Goal: Information Seeking & Learning: Find specific fact

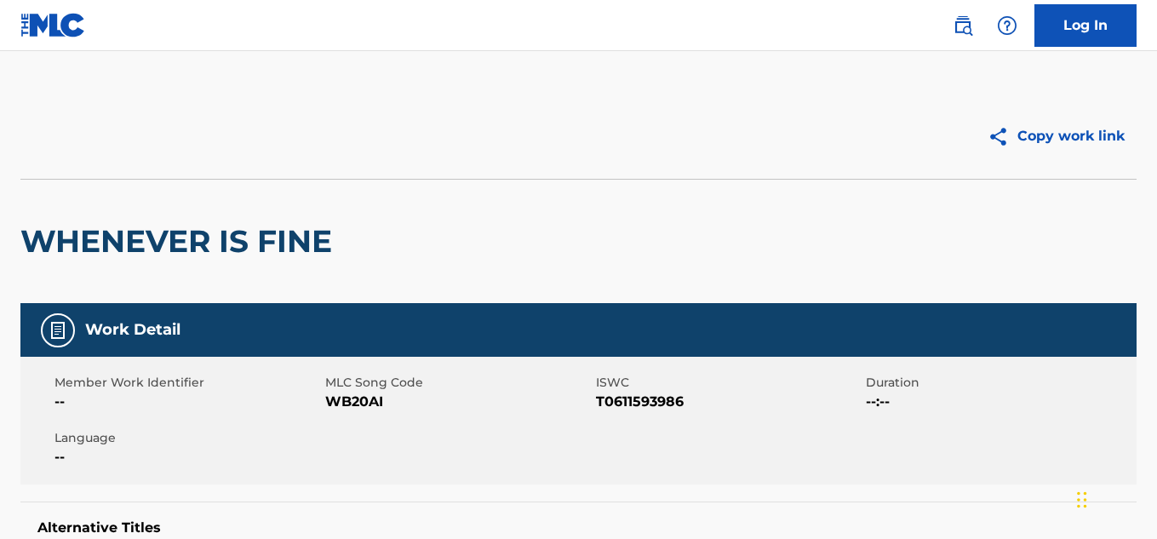
click at [974, 28] on link at bounding box center [963, 26] width 34 height 34
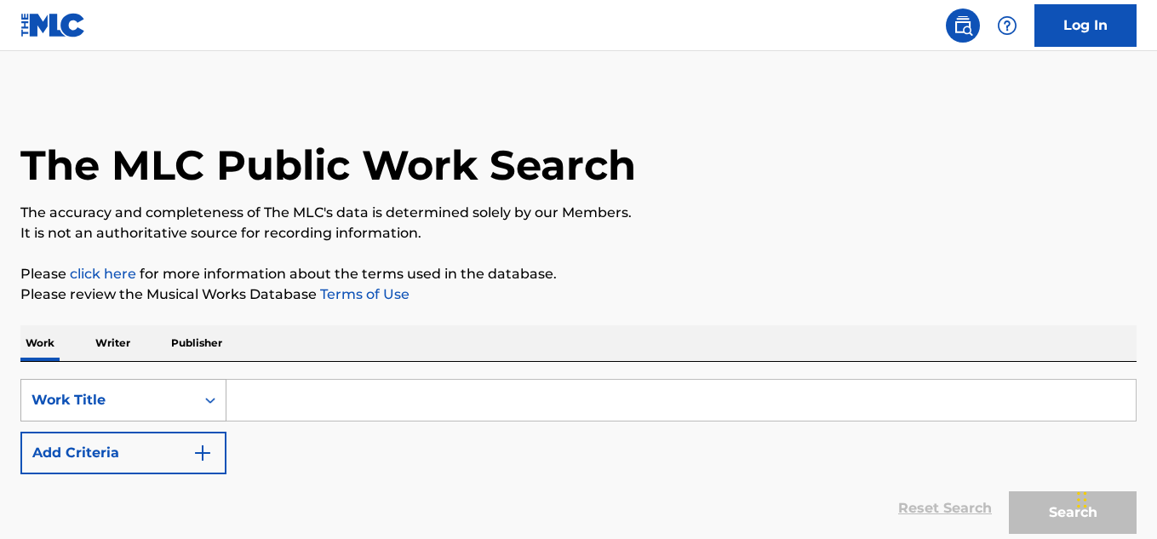
click at [192, 386] on div "Work Title" at bounding box center [108, 400] width 174 height 32
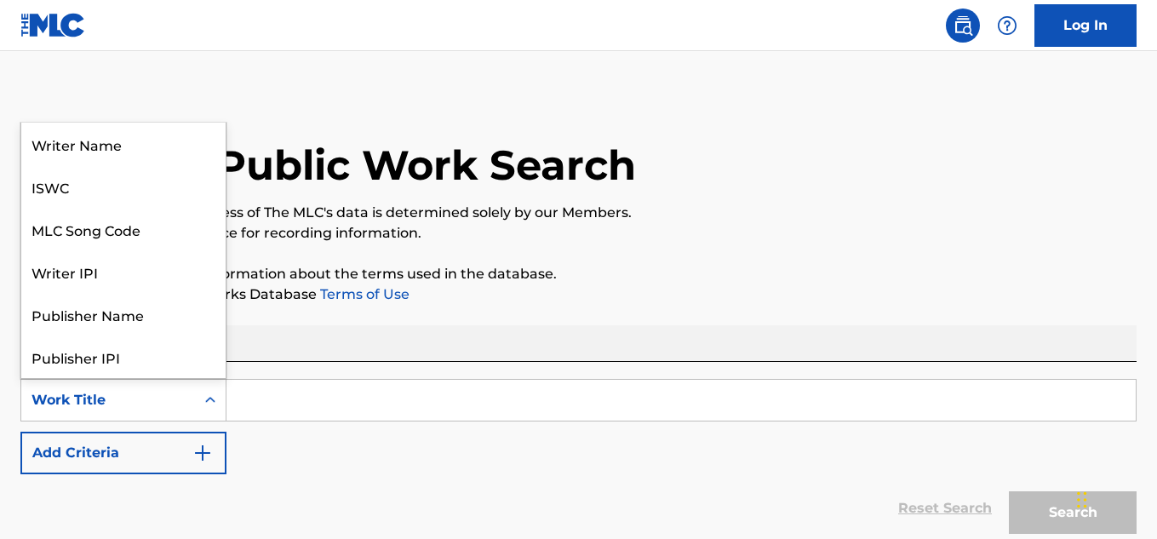
scroll to position [85, 0]
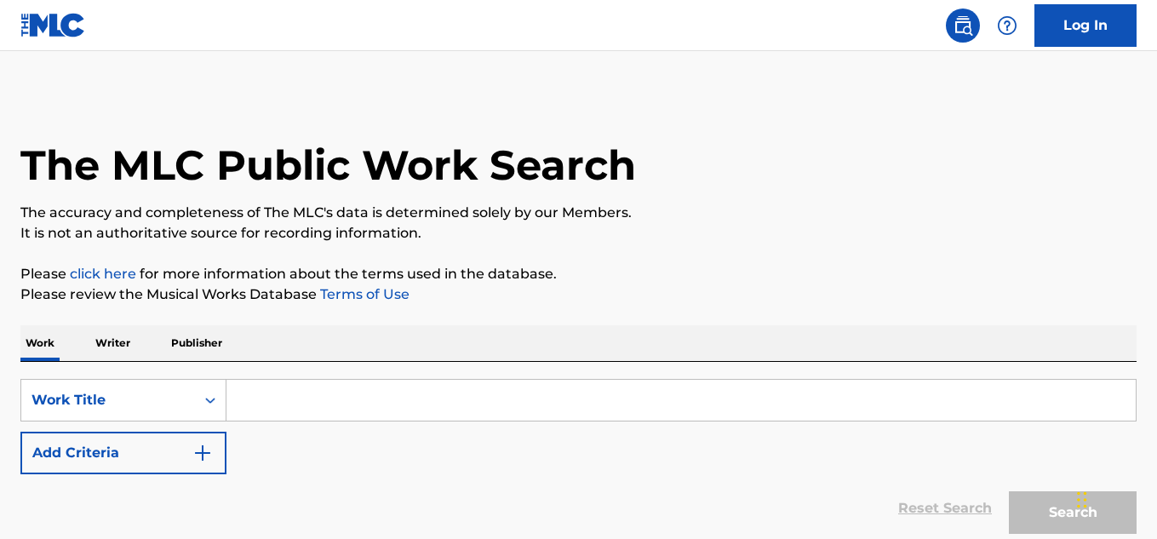
click at [335, 392] on input "Search Form" at bounding box center [680, 400] width 909 height 41
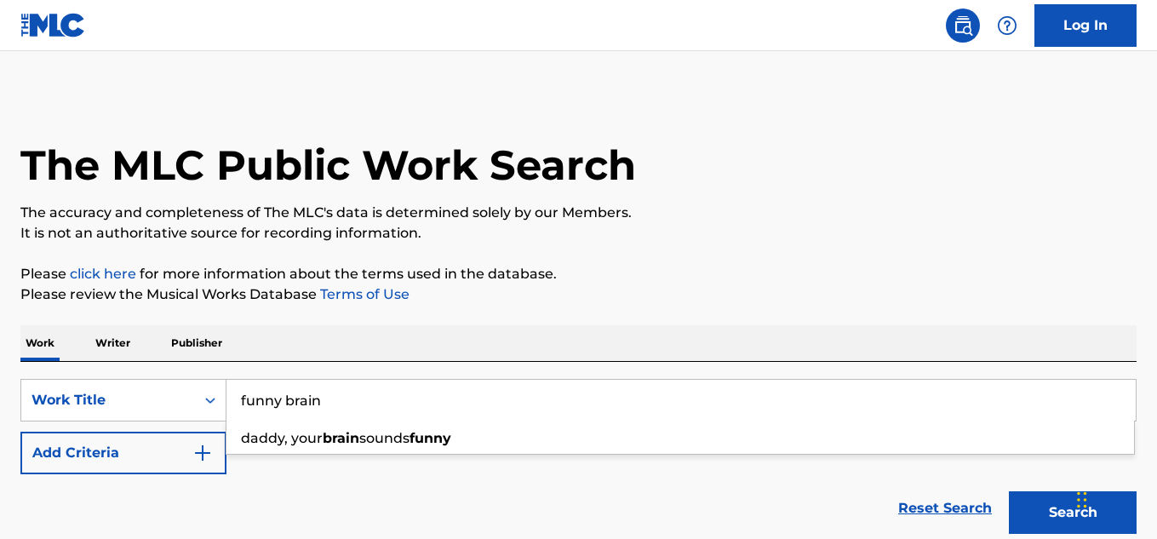
type input "funny brain"
click at [184, 455] on button "Add Criteria" at bounding box center [123, 453] width 206 height 43
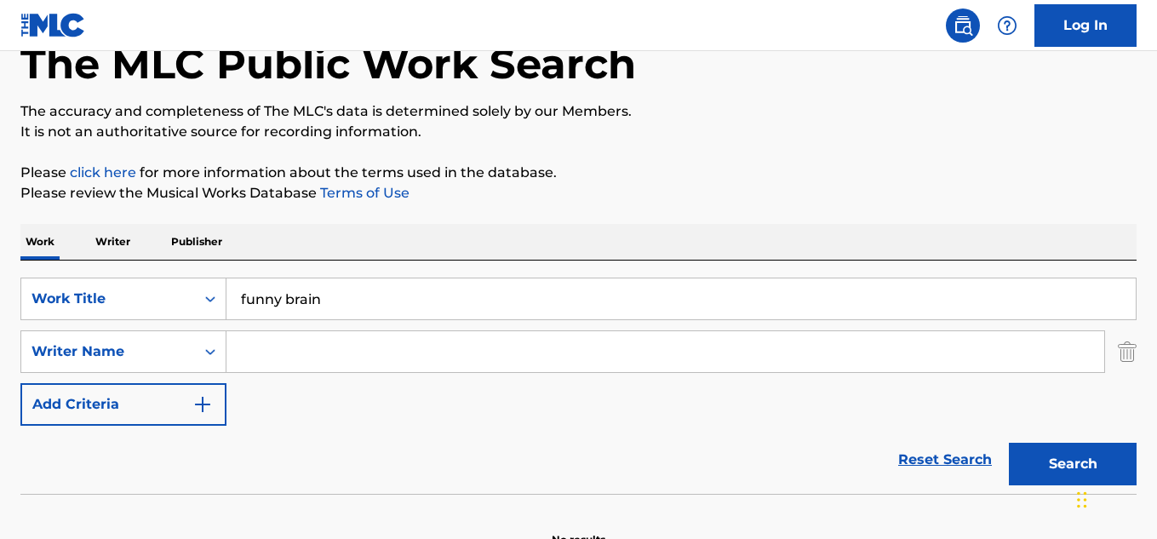
scroll to position [142, 0]
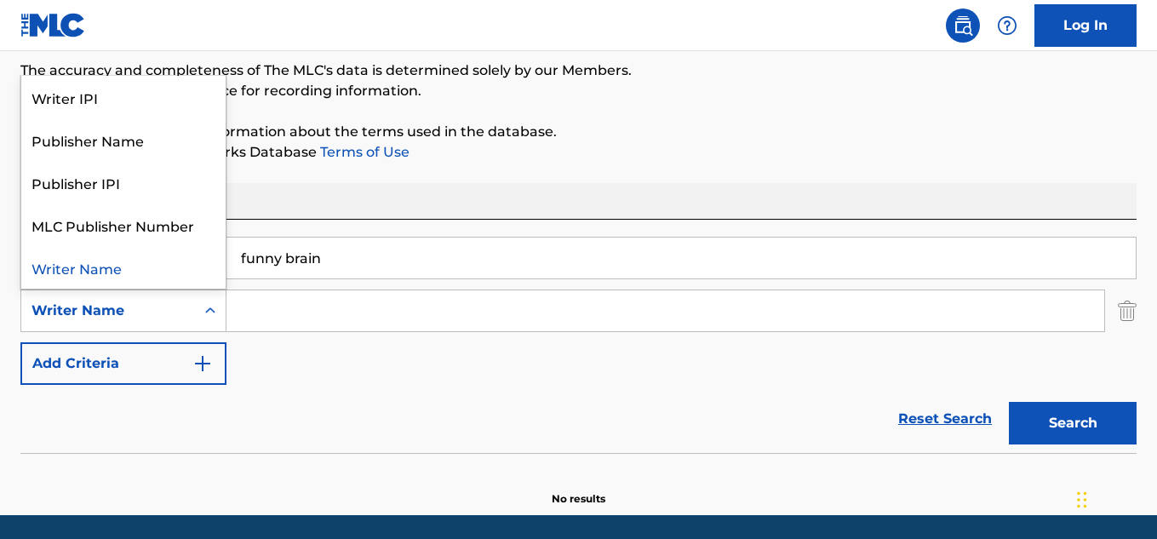
click at [171, 307] on div "Writer Name" at bounding box center [107, 311] width 153 height 20
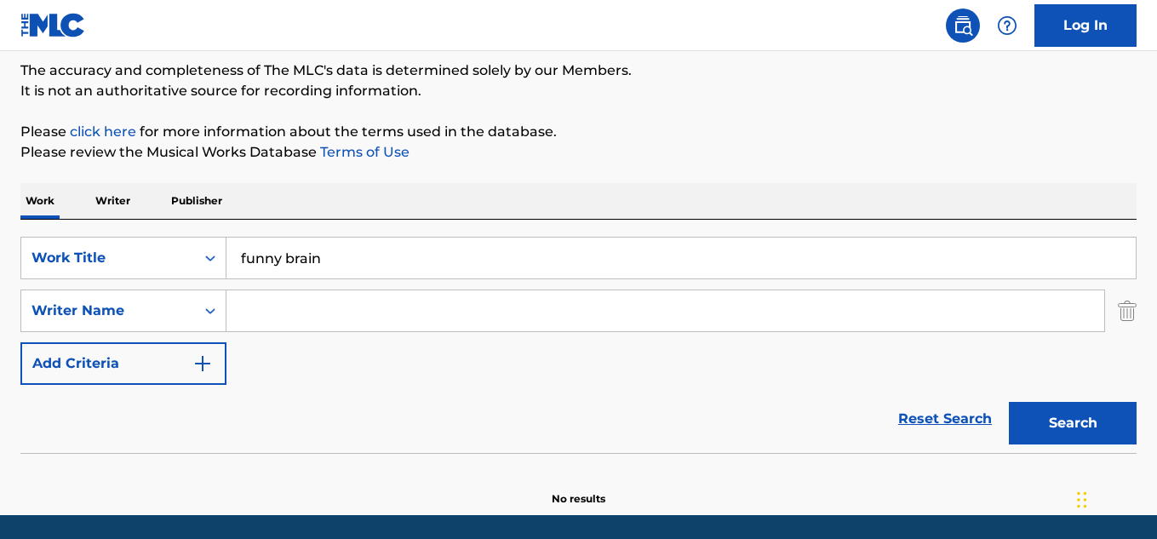
click at [342, 307] on input "Search Form" at bounding box center [665, 310] width 878 height 41
type input "a"
type input "dak lerdamornpong"
click at [1009, 402] on button "Search" at bounding box center [1073, 423] width 128 height 43
click at [280, 270] on input "funny brain" at bounding box center [680, 258] width 909 height 41
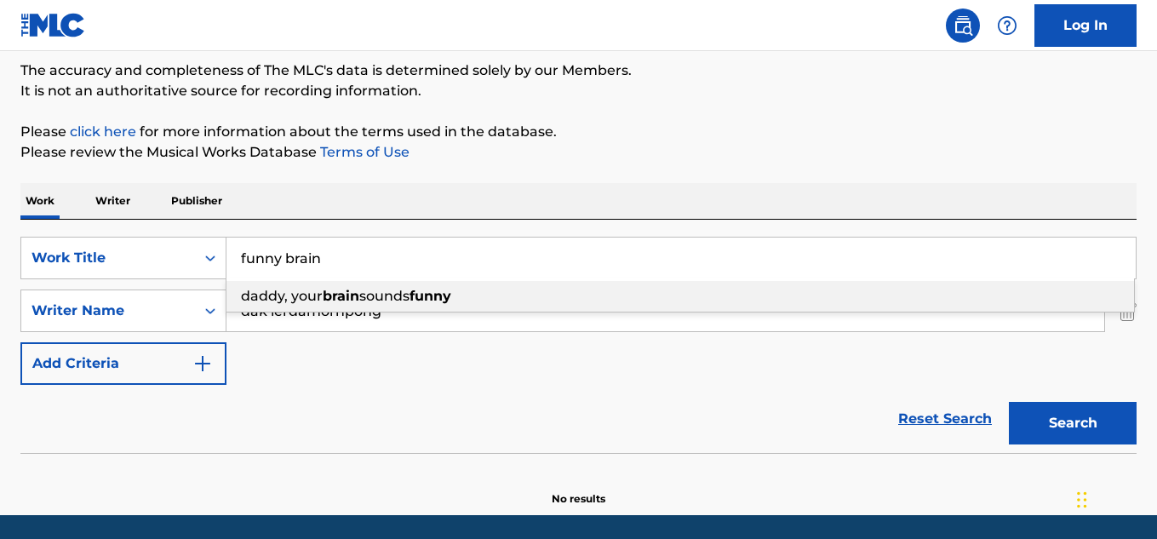
click at [280, 270] on input "funny brain" at bounding box center [680, 258] width 909 height 41
type input "]"
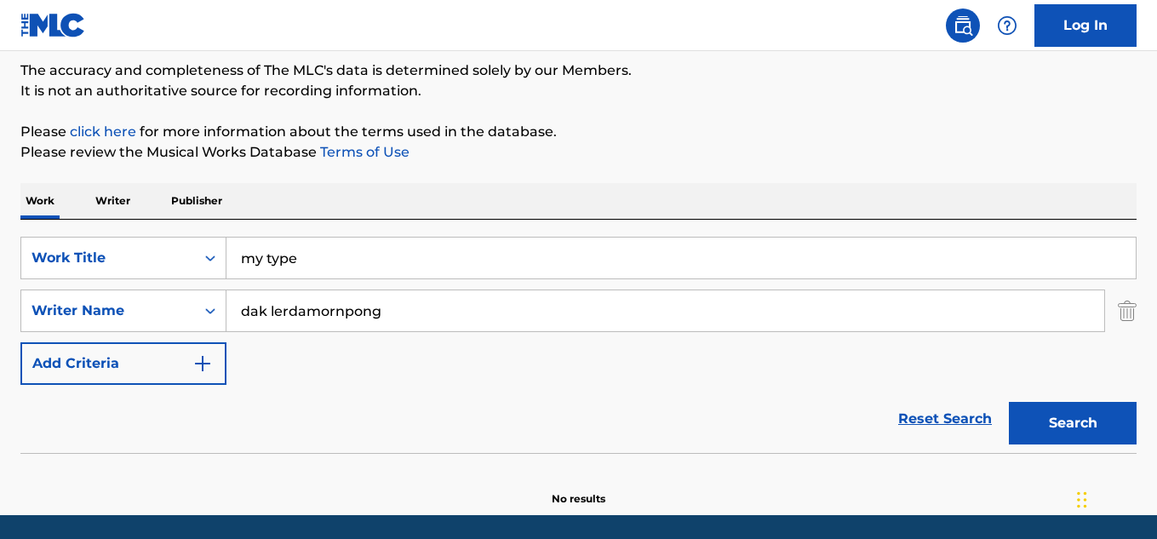
type input "my type"
click at [245, 307] on input "dak lerdamornpong" at bounding box center [665, 310] width 878 height 41
click at [245, 306] on input "dak lerdamornpong" at bounding box center [665, 310] width 878 height 41
type input "[PERSON_NAME]"
click at [1009, 402] on button "Search" at bounding box center [1073, 423] width 128 height 43
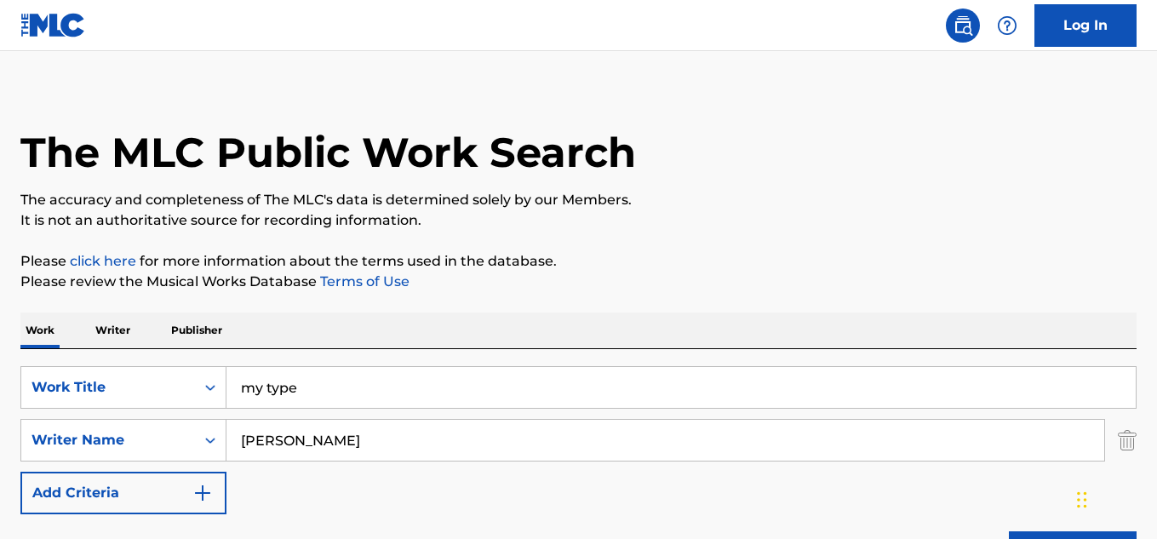
scroll to position [0, 0]
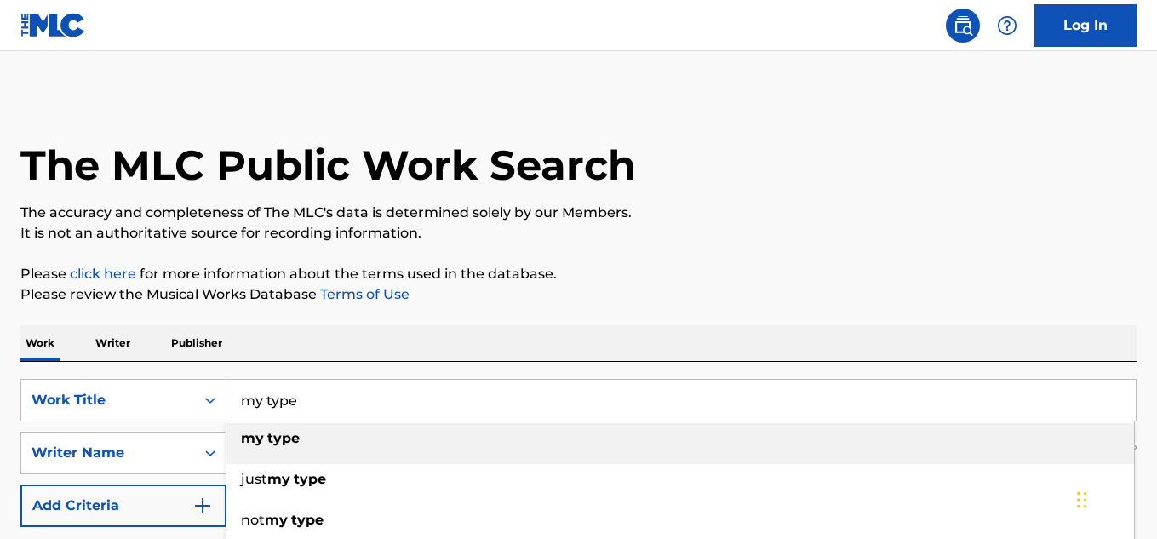
click at [313, 398] on input "my type" at bounding box center [680, 400] width 909 height 41
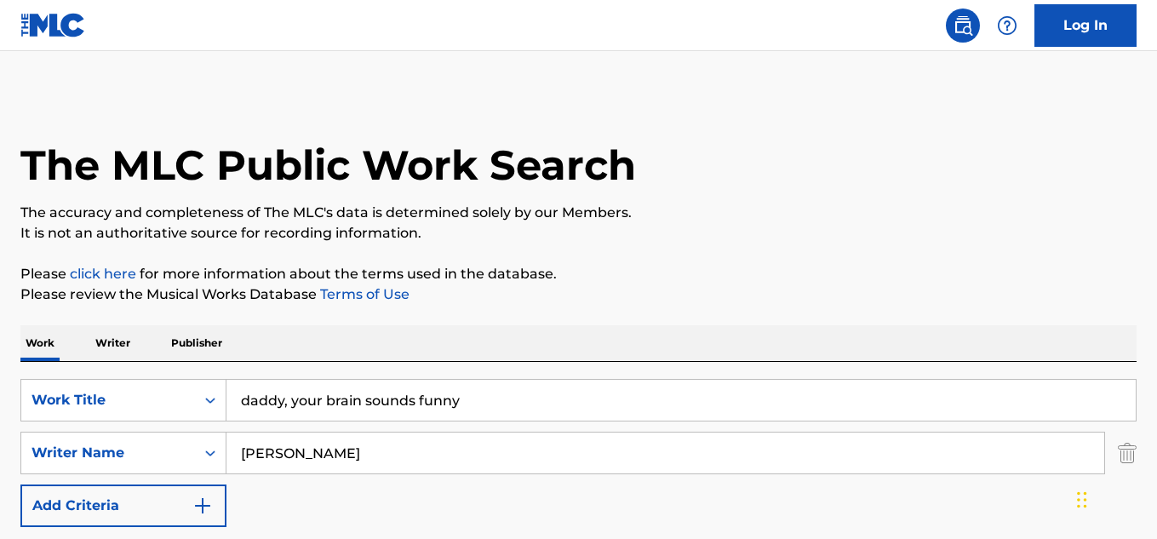
click at [327, 390] on input "daddy, your brain sounds funny" at bounding box center [680, 400] width 909 height 41
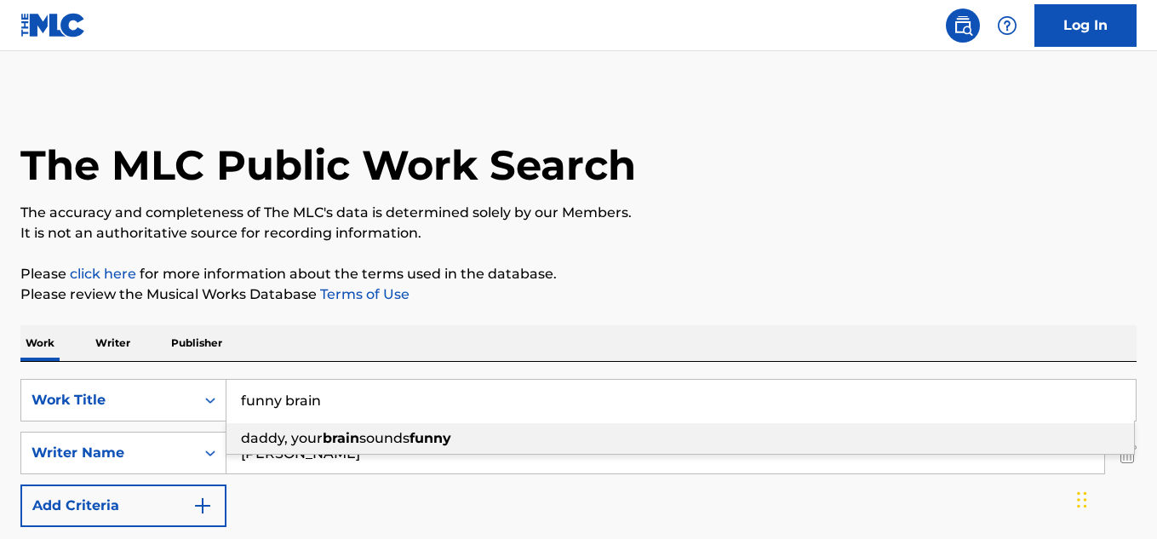
click at [327, 390] on input "funny brain" at bounding box center [680, 400] width 909 height 41
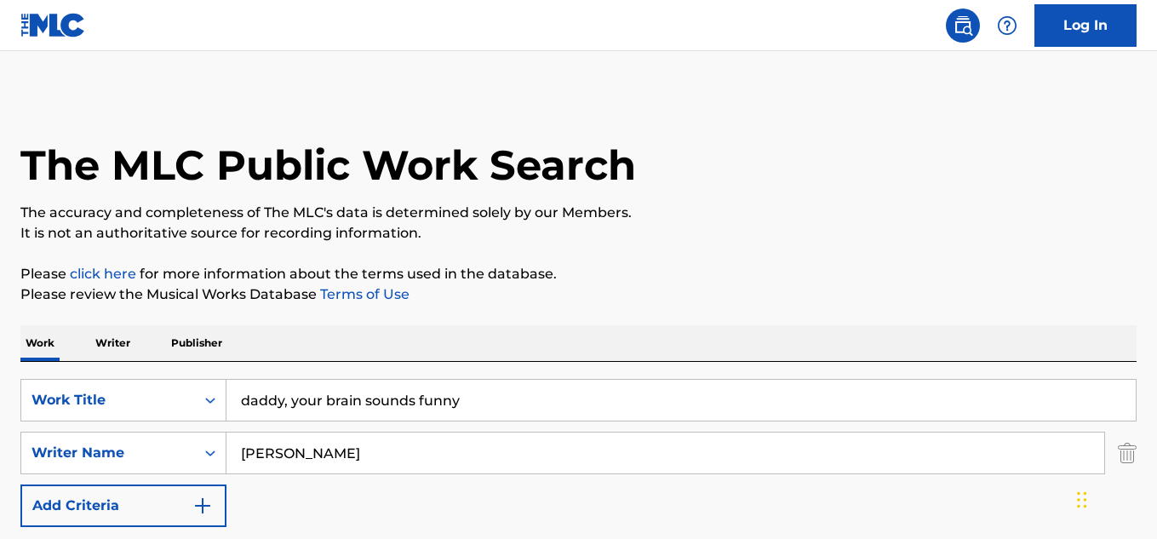
click at [358, 397] on input "daddy, your brain sounds funny" at bounding box center [680, 400] width 909 height 41
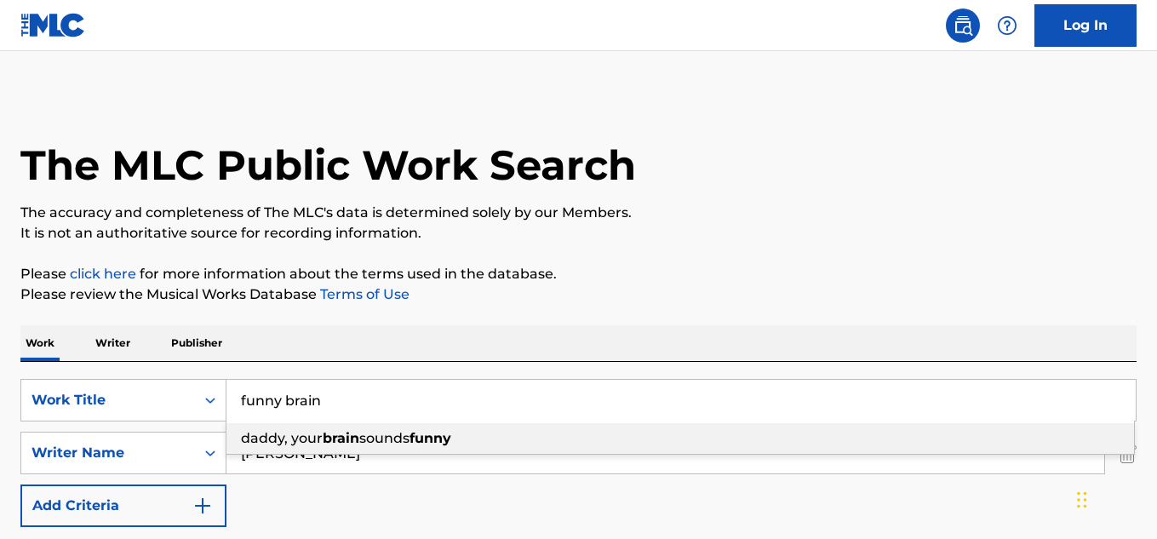
type input "funny brain"
click at [606, 338] on div "Work Writer Publisher" at bounding box center [578, 343] width 1116 height 36
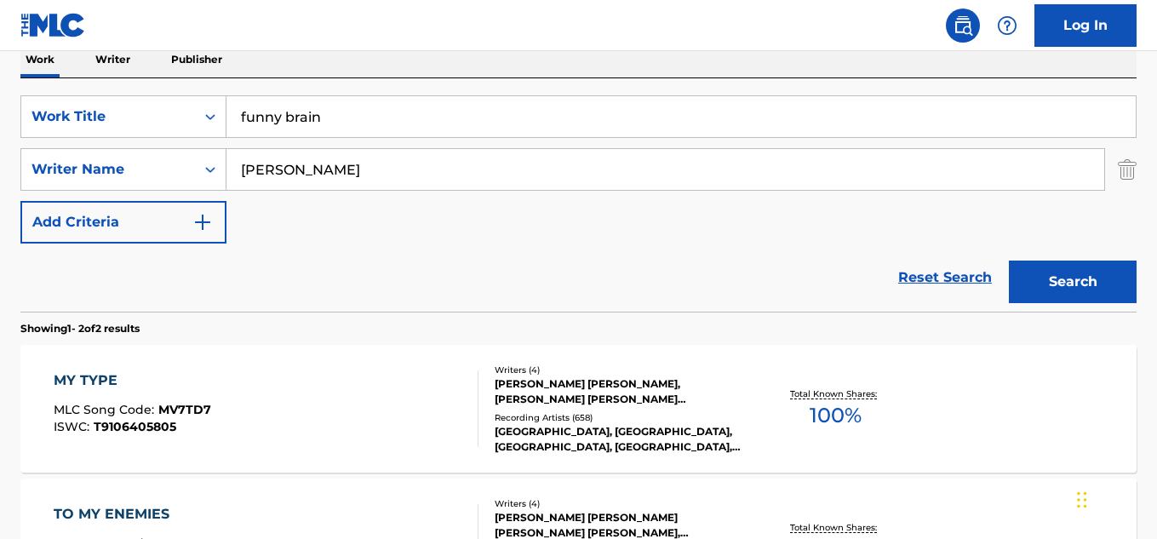
click at [1050, 284] on button "Search" at bounding box center [1073, 282] width 128 height 43
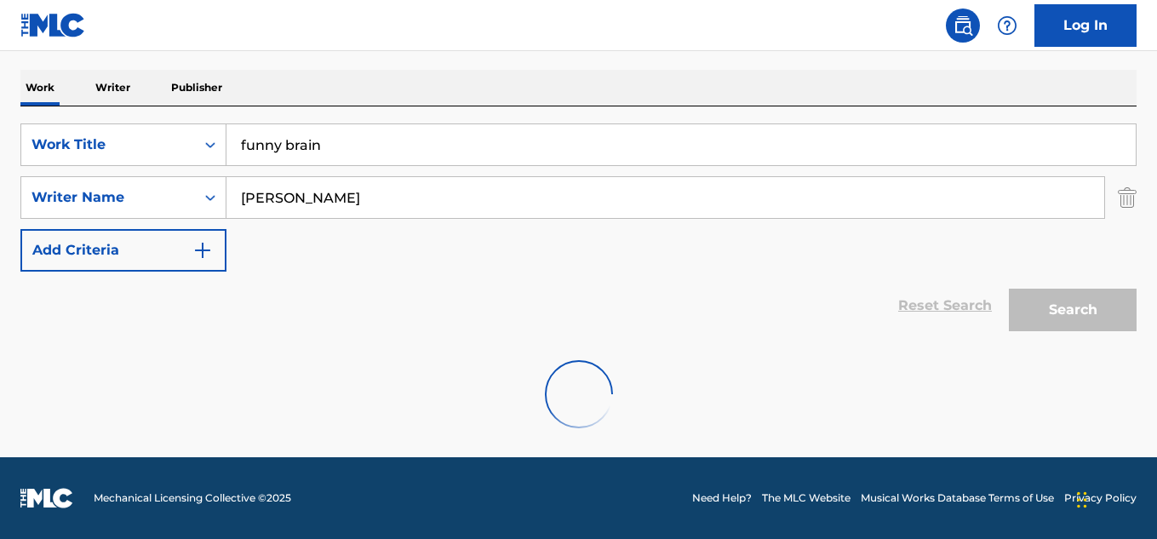
scroll to position [200, 0]
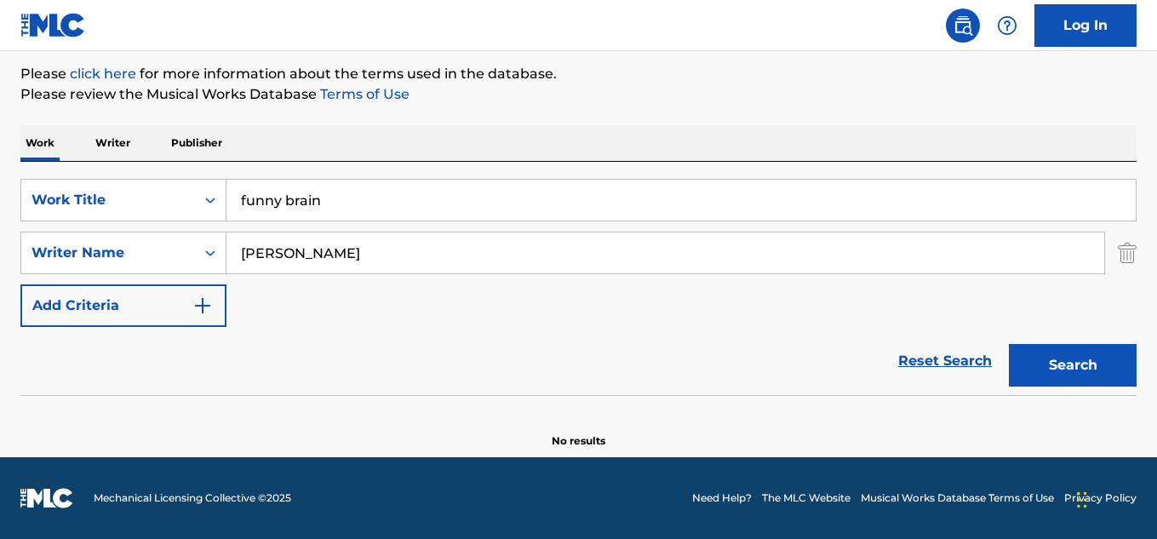
click at [1129, 261] on img "Search Form" at bounding box center [1127, 253] width 19 height 43
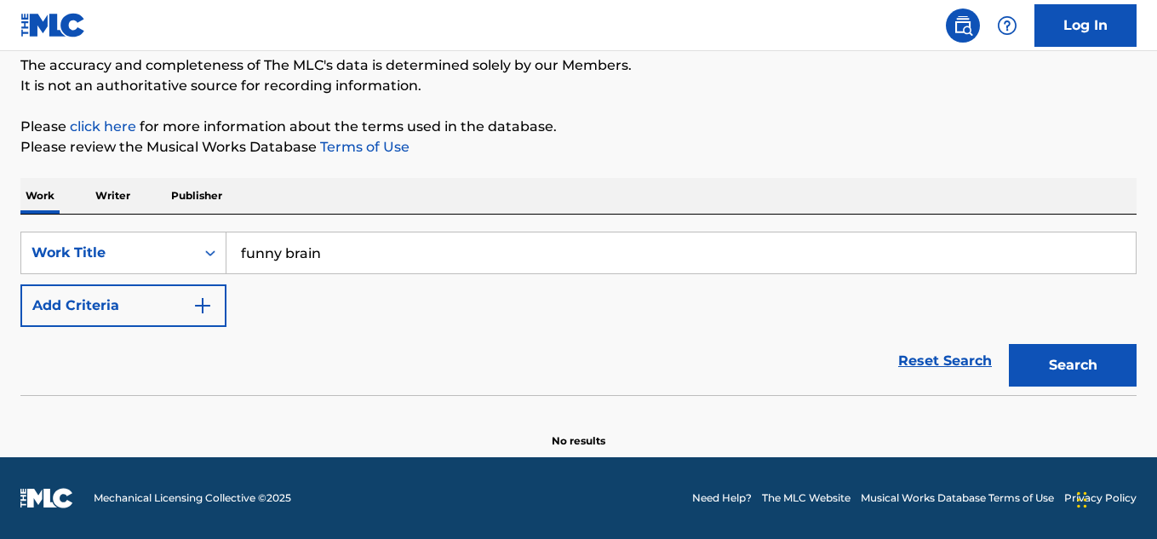
scroll to position [147, 0]
click at [193, 249] on div "Work Title" at bounding box center [108, 253] width 174 height 32
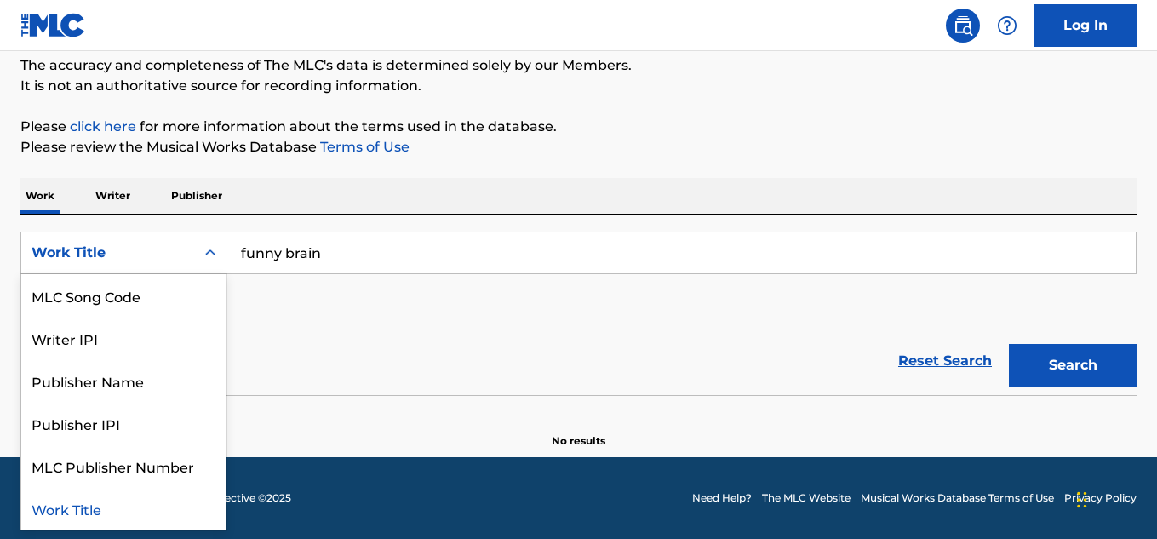
scroll to position [0, 0]
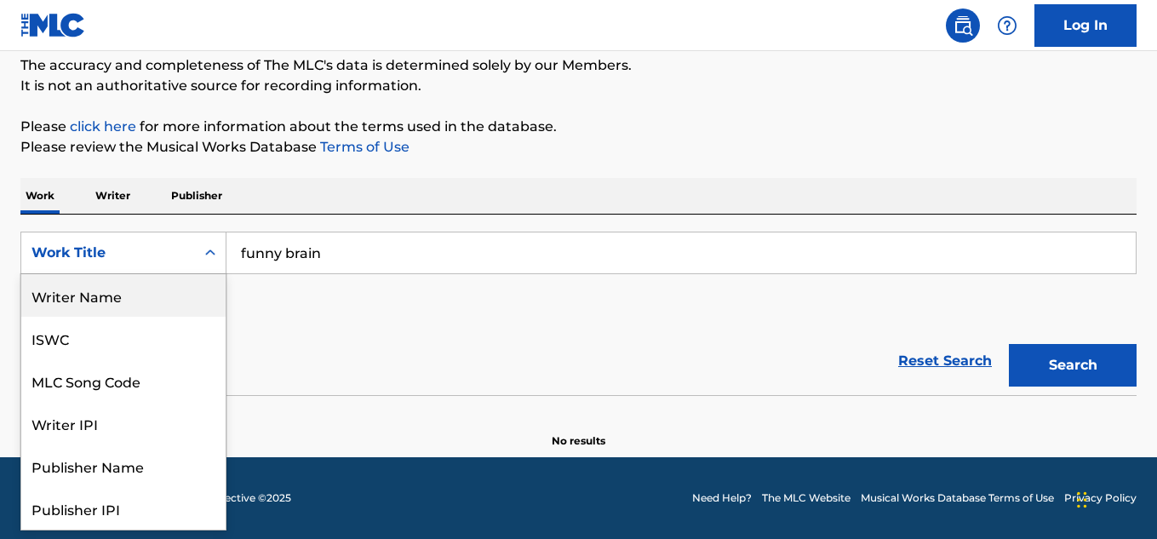
click at [172, 301] on div "Writer Name" at bounding box center [123, 295] width 204 height 43
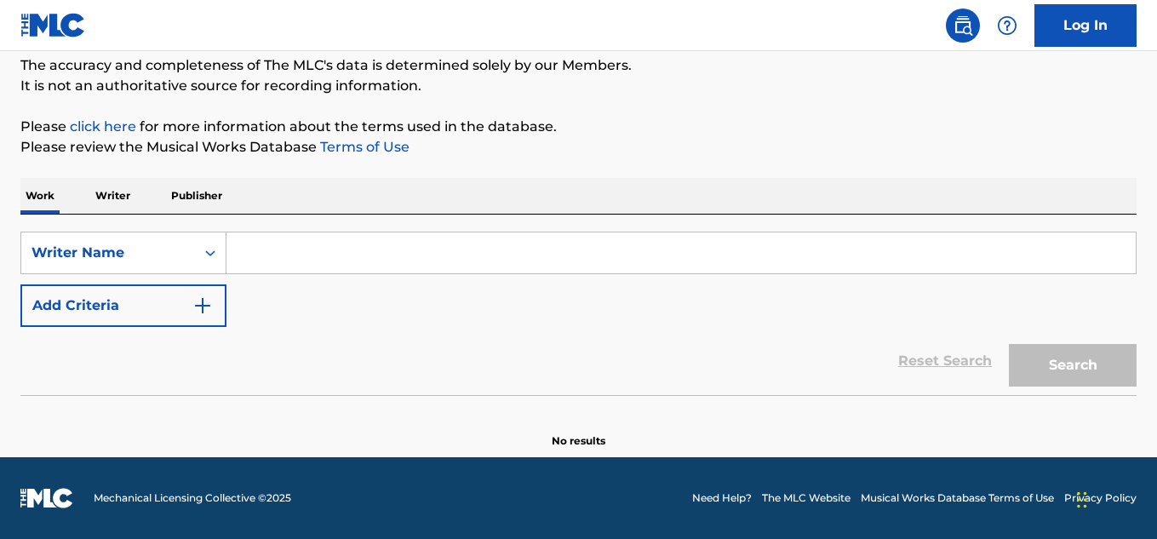
click at [400, 259] on input "Search Form" at bounding box center [680, 252] width 909 height 41
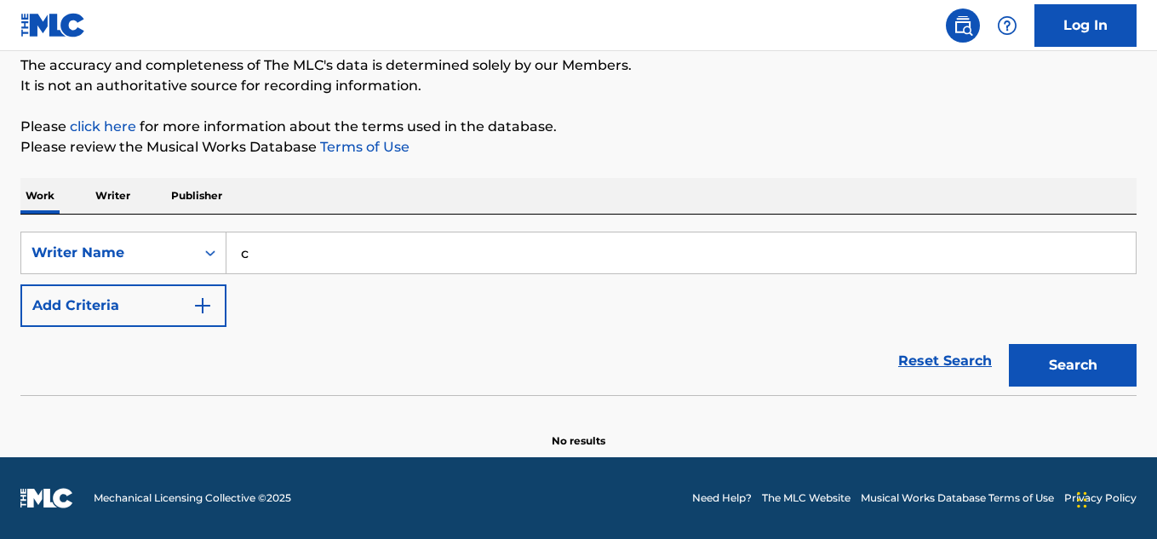
type input "CHONRAK LERDAMORNPONG"
click at [1068, 365] on button "Search" at bounding box center [1073, 365] width 128 height 43
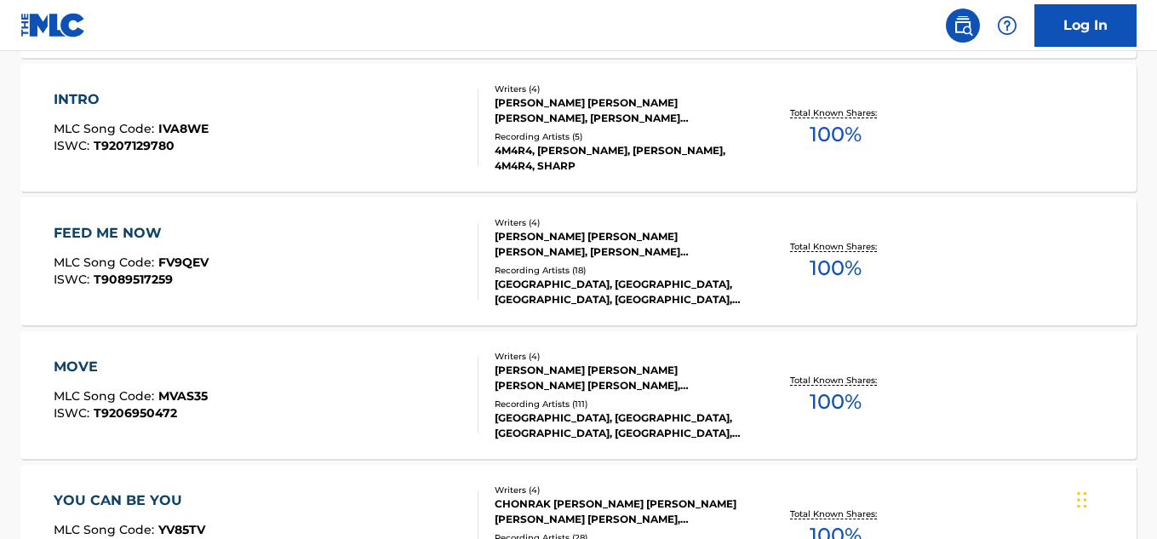
scroll to position [1141, 0]
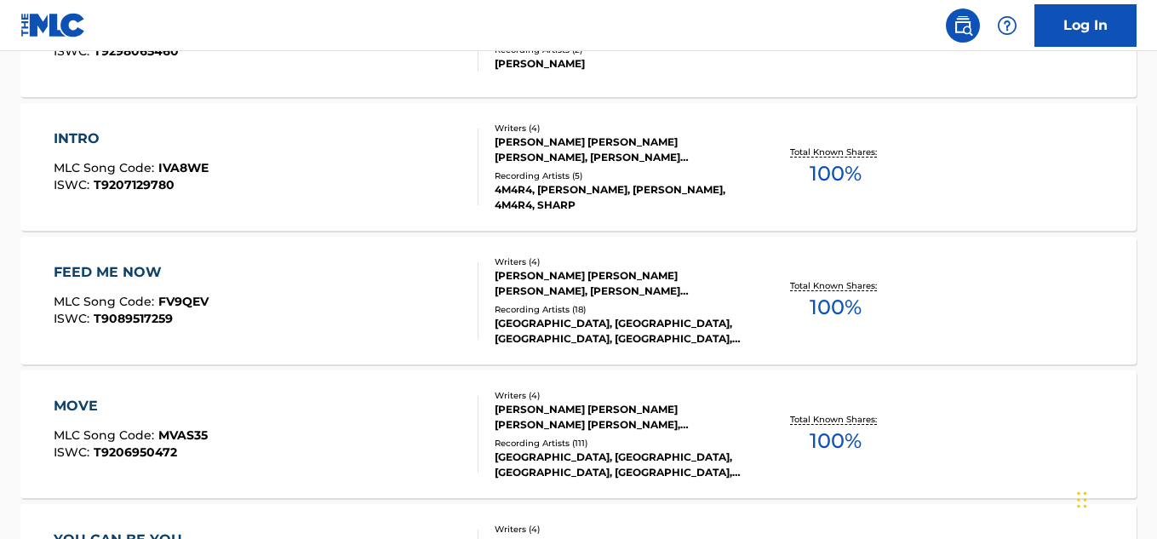
drag, startPoint x: 171, startPoint y: 319, endPoint x: 113, endPoint y: 310, distance: 58.6
drag, startPoint x: 113, startPoint y: 310, endPoint x: 0, endPoint y: 327, distance: 114.5
